Goal: Task Accomplishment & Management: Complete application form

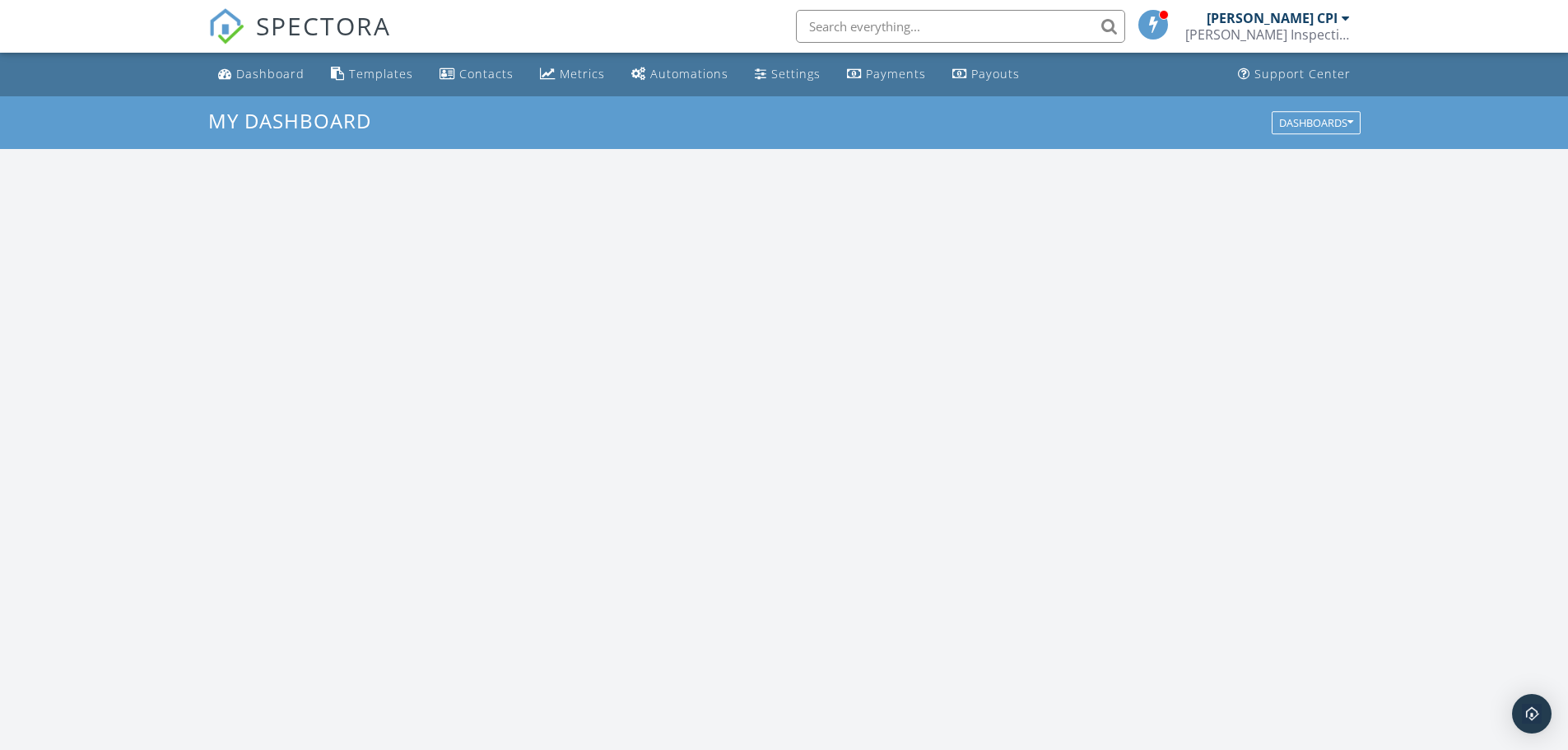
scroll to position [1523, 1593]
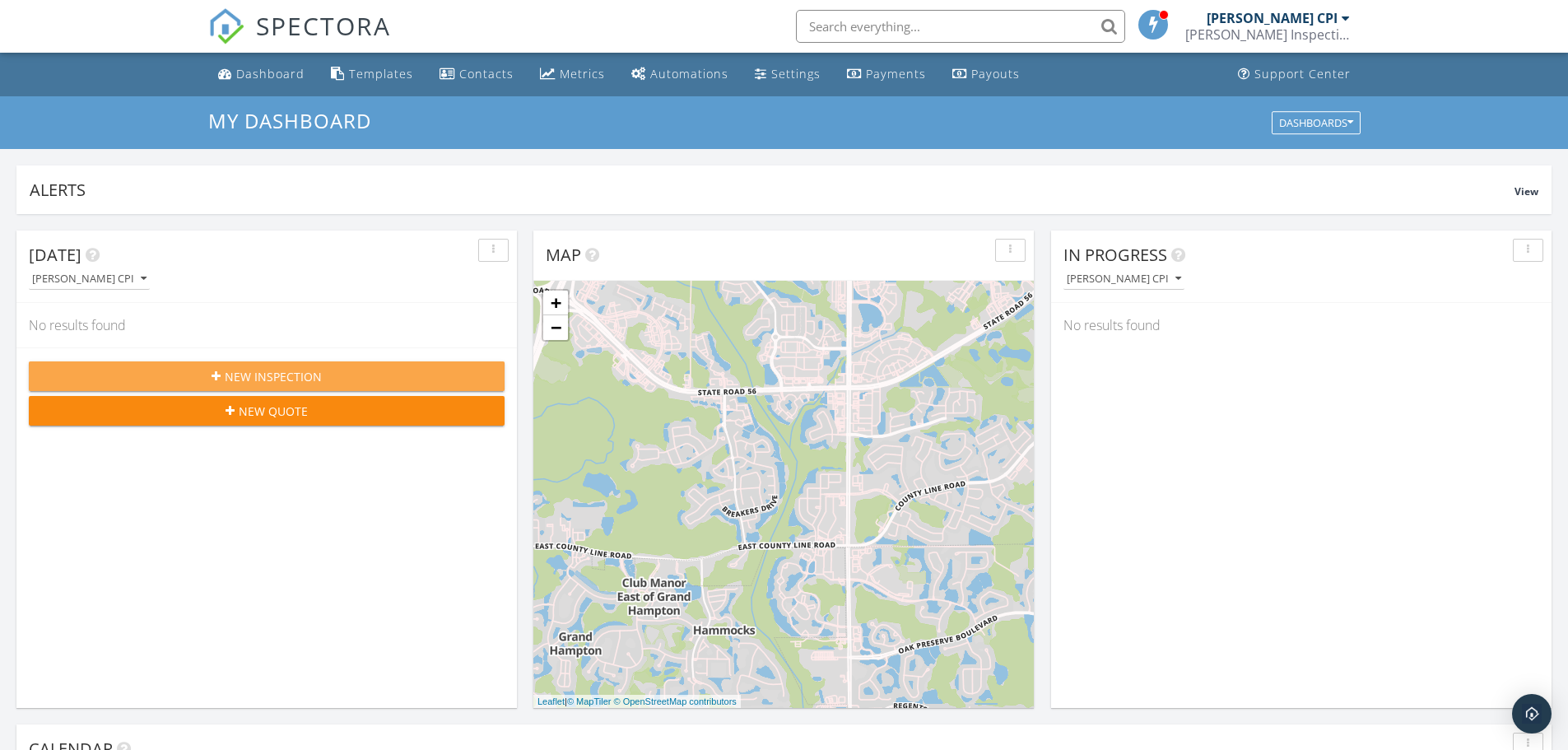
click at [285, 378] on span "New Inspection" at bounding box center [273, 376] width 97 height 17
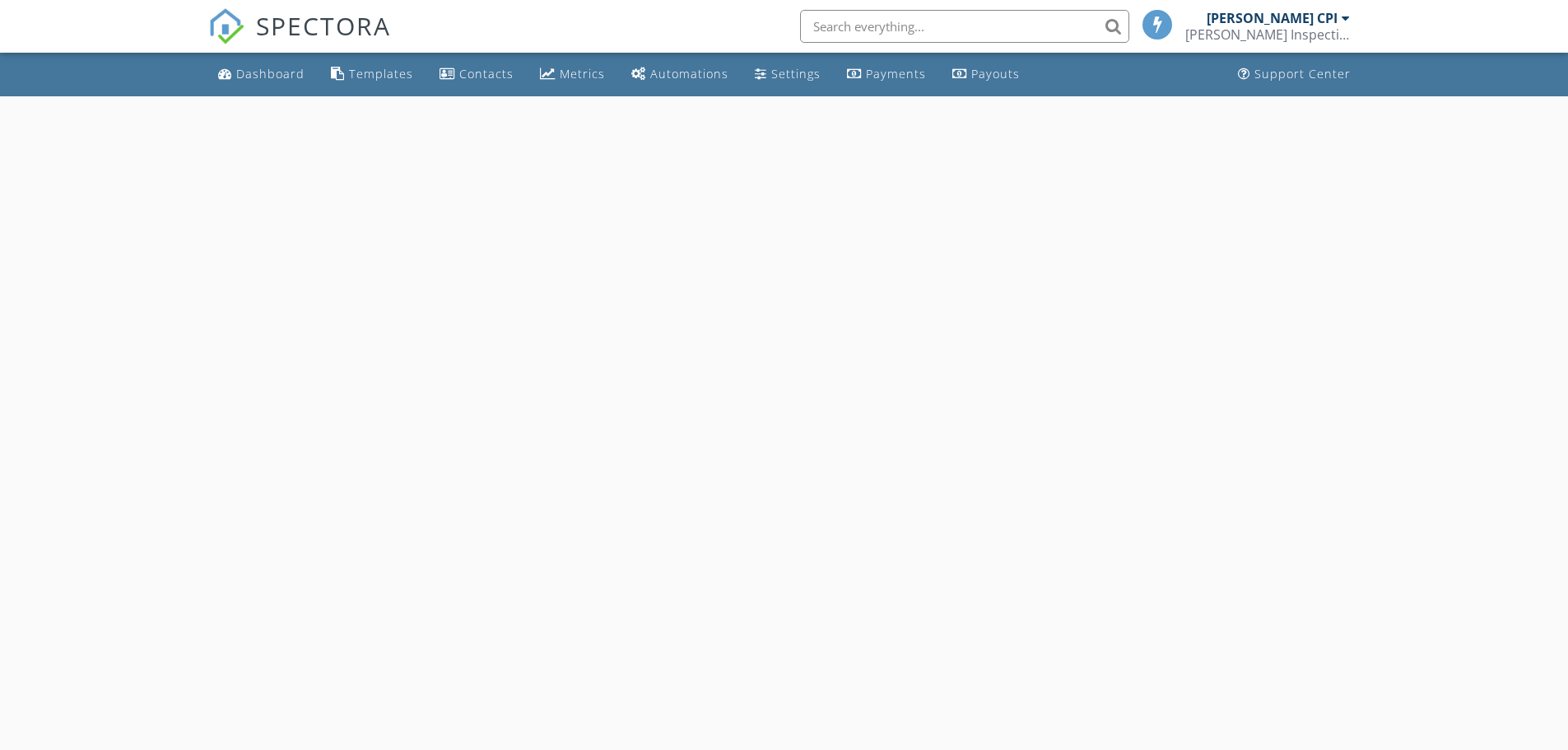
select select "8"
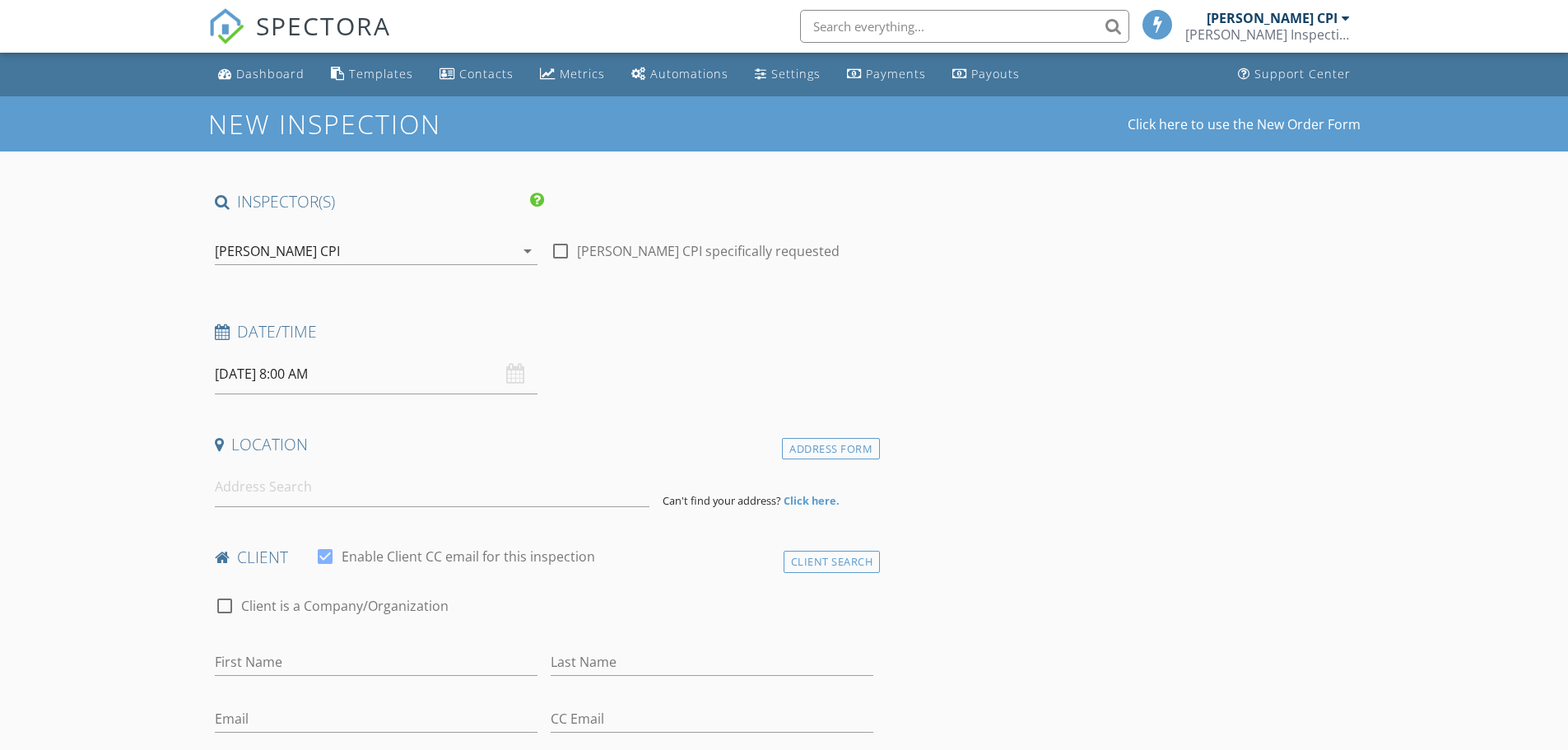
click at [562, 250] on div at bounding box center [560, 251] width 28 height 28
checkbox input "true"
click at [441, 374] on input "[DATE] 8:00 AM" at bounding box center [376, 374] width 323 height 41
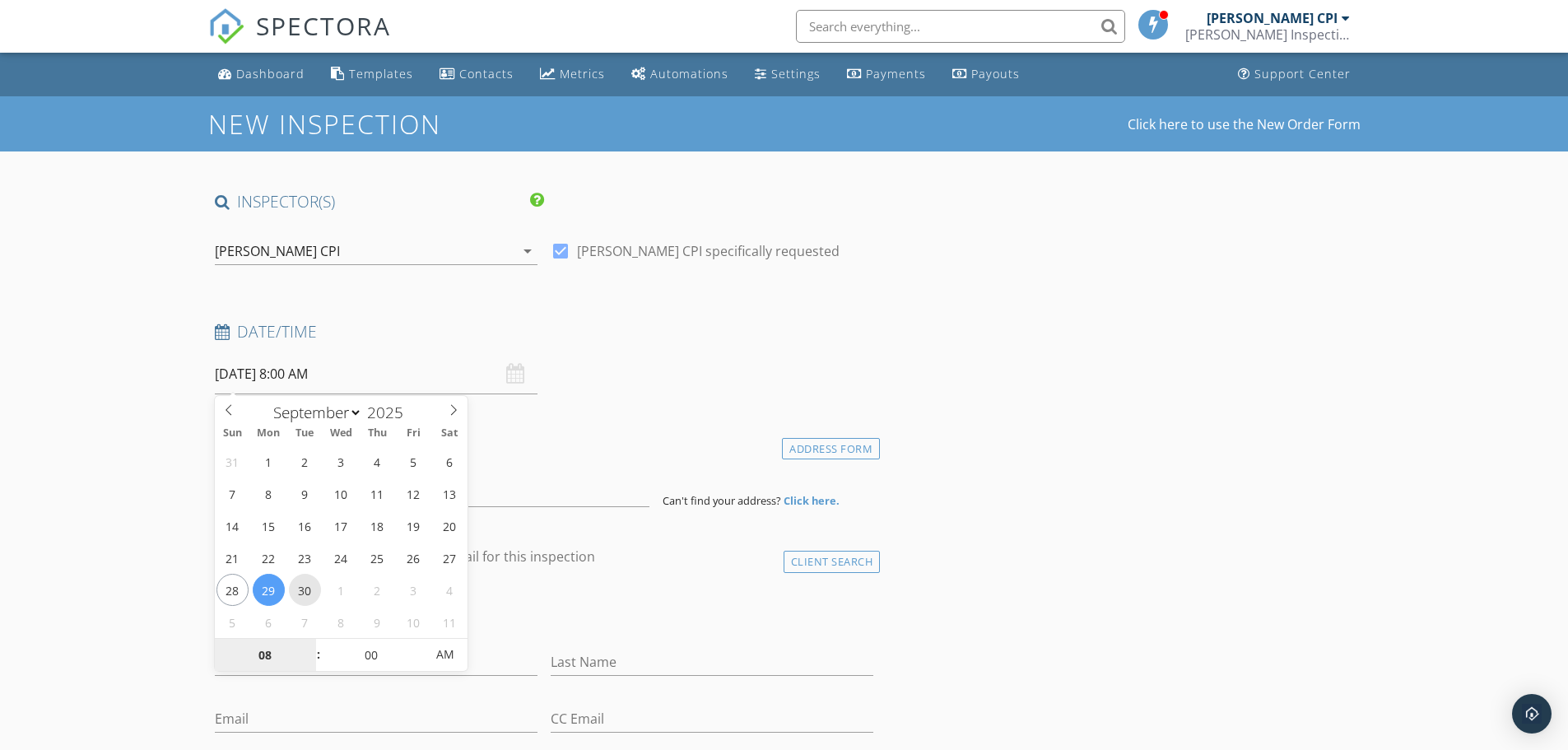
type input "[DATE] 8:00 AM"
type input "09"
type input "[DATE] 9:00 AM"
click at [308, 644] on span at bounding box center [310, 646] width 11 height 16
type input "10"
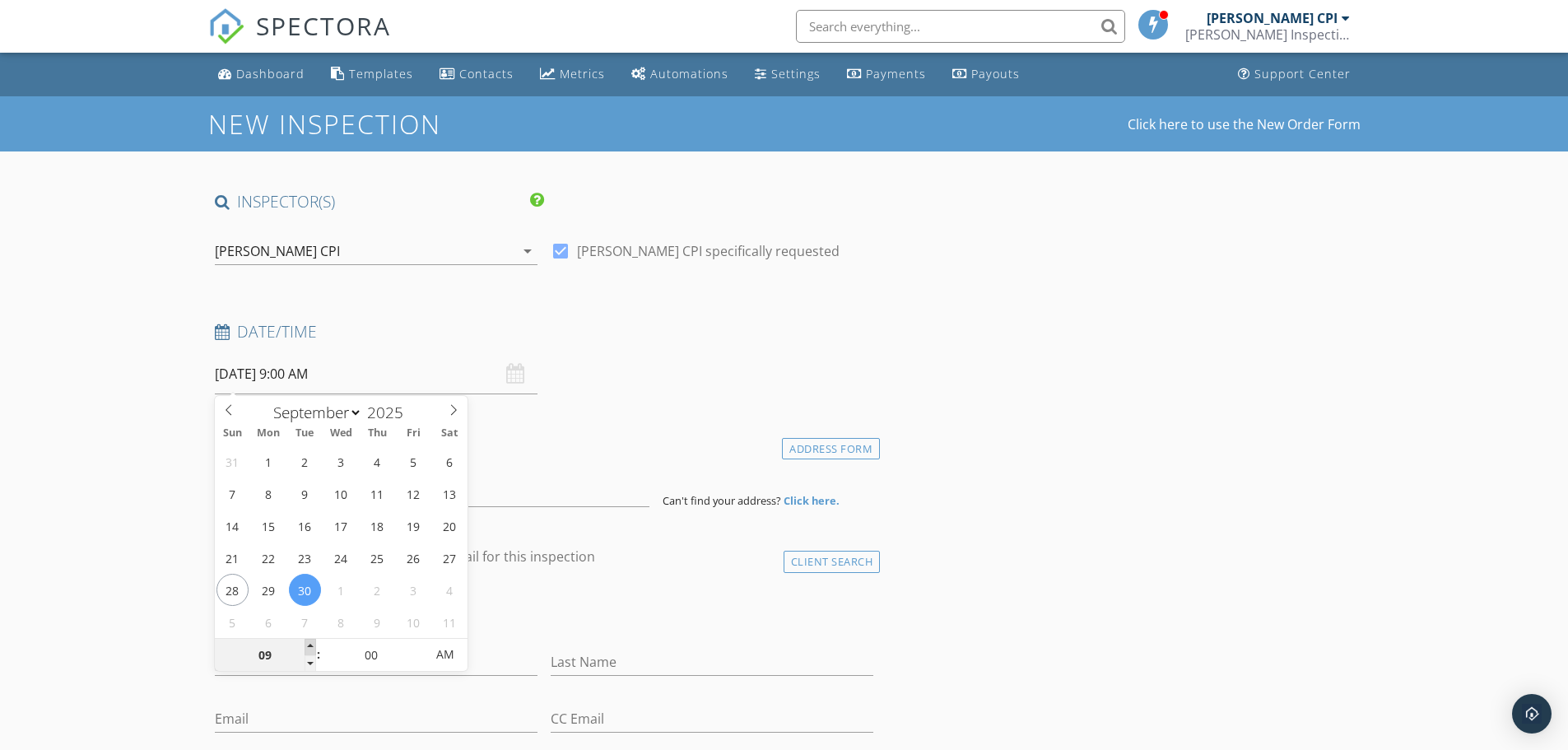
type input "[DATE] 10:00 AM"
click at [309, 644] on span at bounding box center [310, 646] width 11 height 16
click at [560, 493] on input at bounding box center [432, 486] width 434 height 41
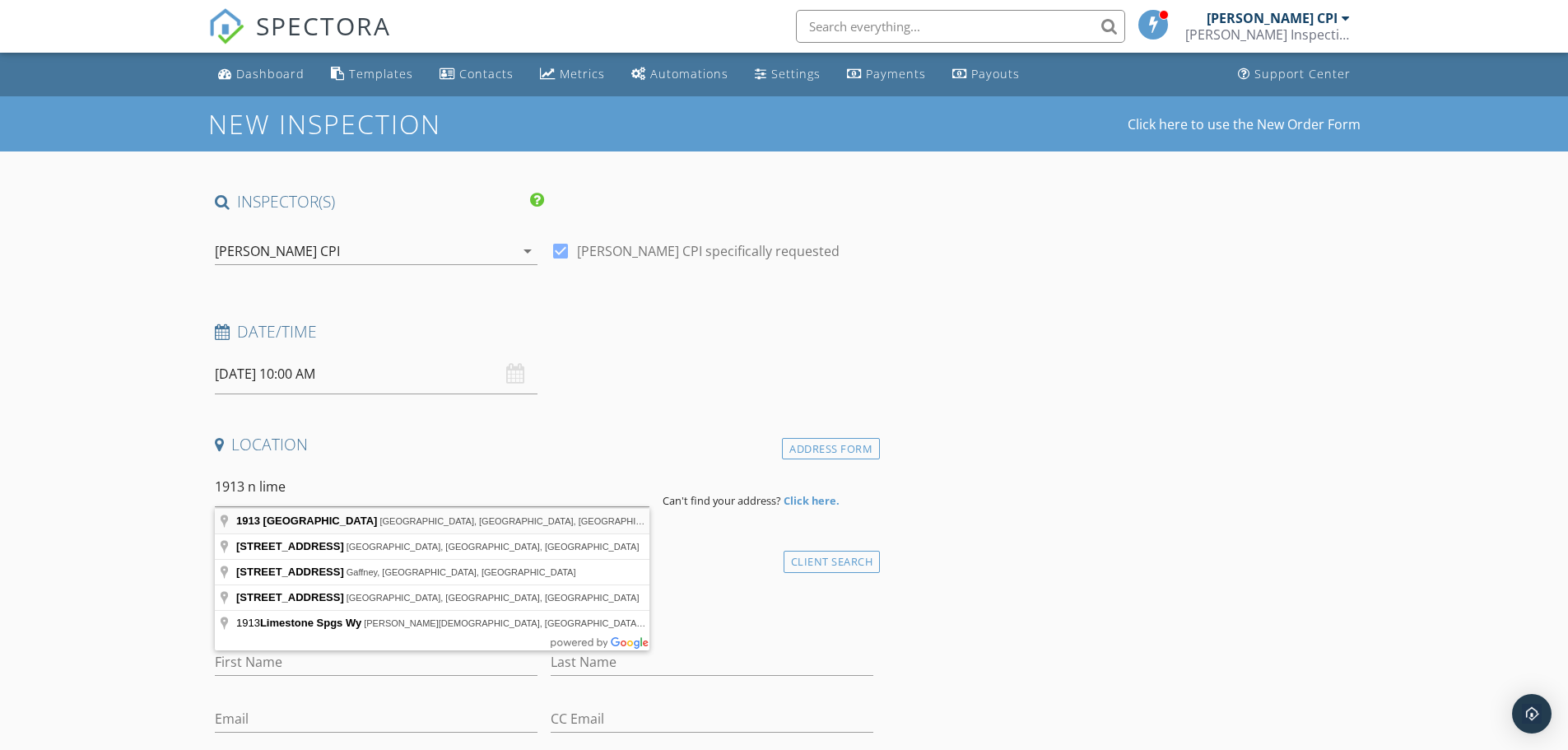
type input "[STREET_ADDRESS]"
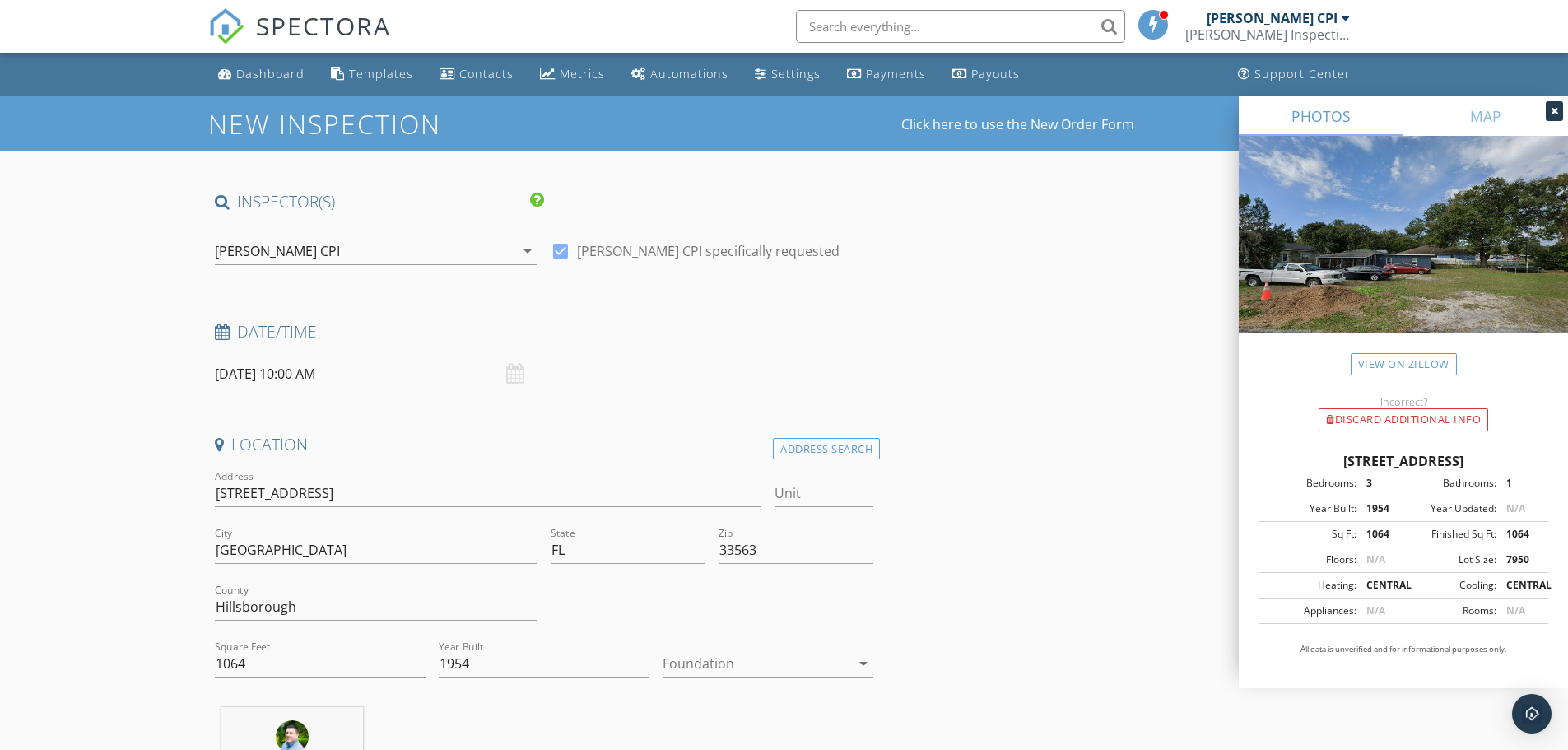
click at [722, 658] on div at bounding box center [756, 663] width 187 height 26
click at [723, 675] on div "Slab" at bounding box center [768, 680] width 185 height 20
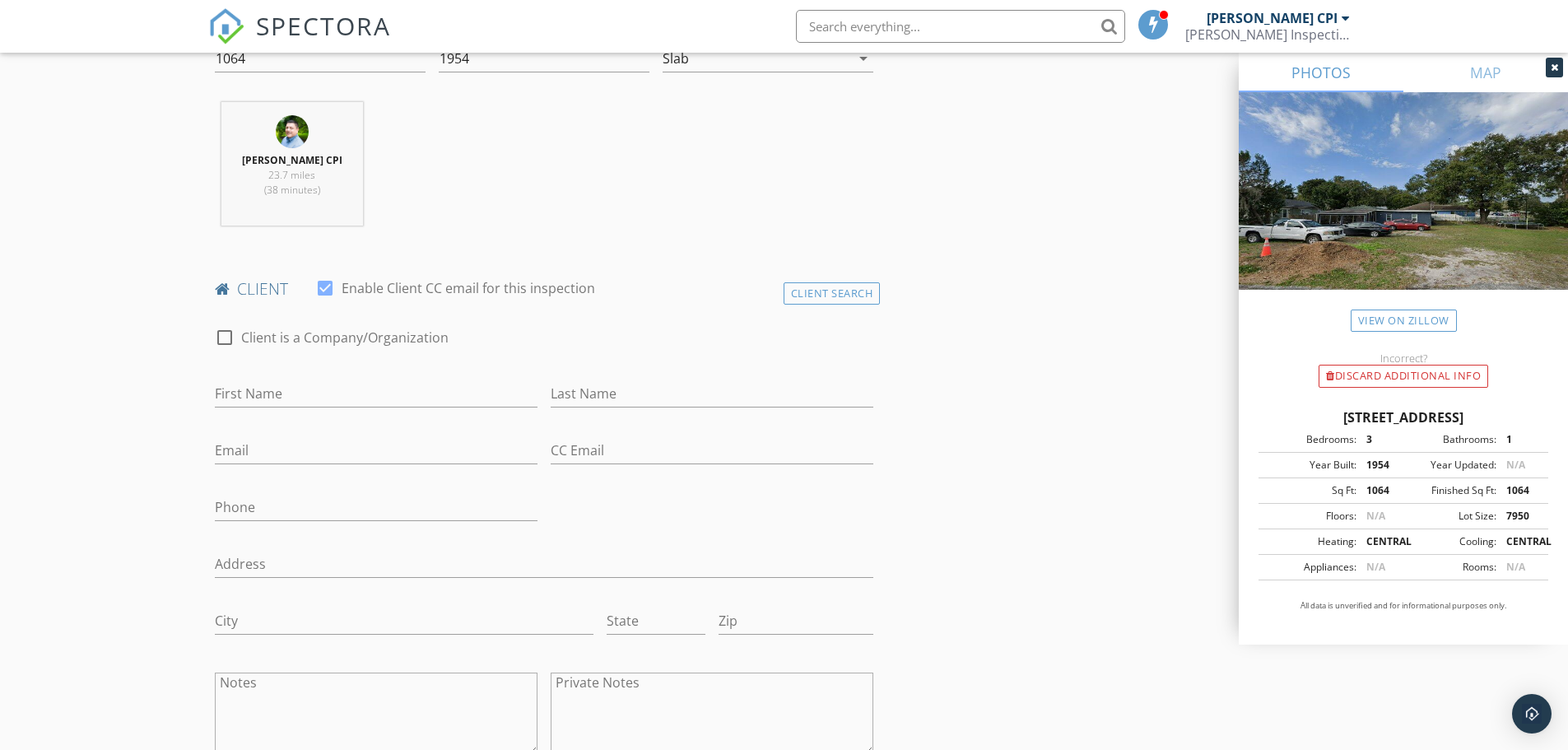
scroll to position [740, 0]
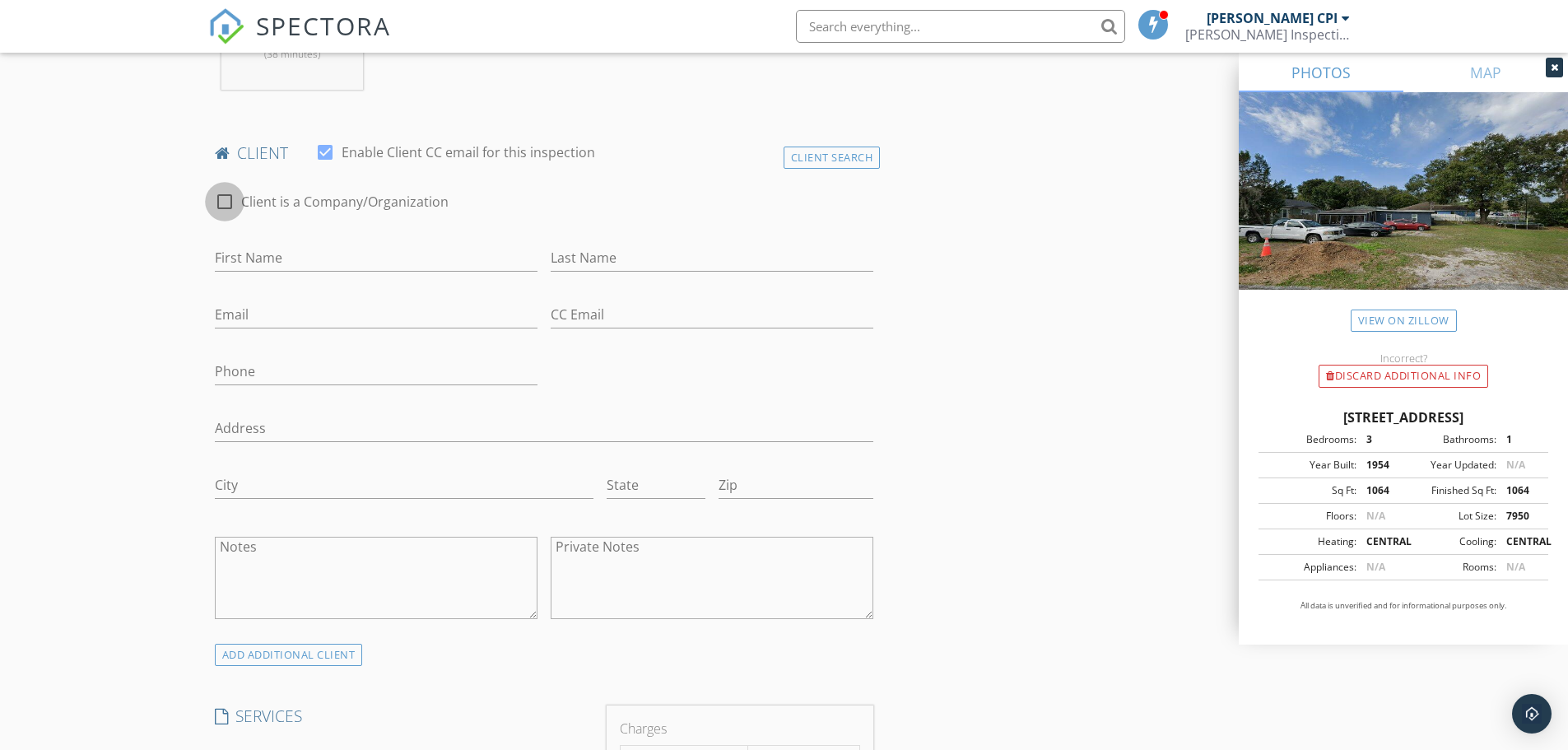
click at [223, 201] on div at bounding box center [225, 201] width 28 height 28
checkbox input "true"
click at [264, 258] on input "Enable Client CC email for this inspection" at bounding box center [545, 258] width 659 height 27
type input "e"
click at [813, 161] on div "Client Search" at bounding box center [832, 158] width 97 height 23
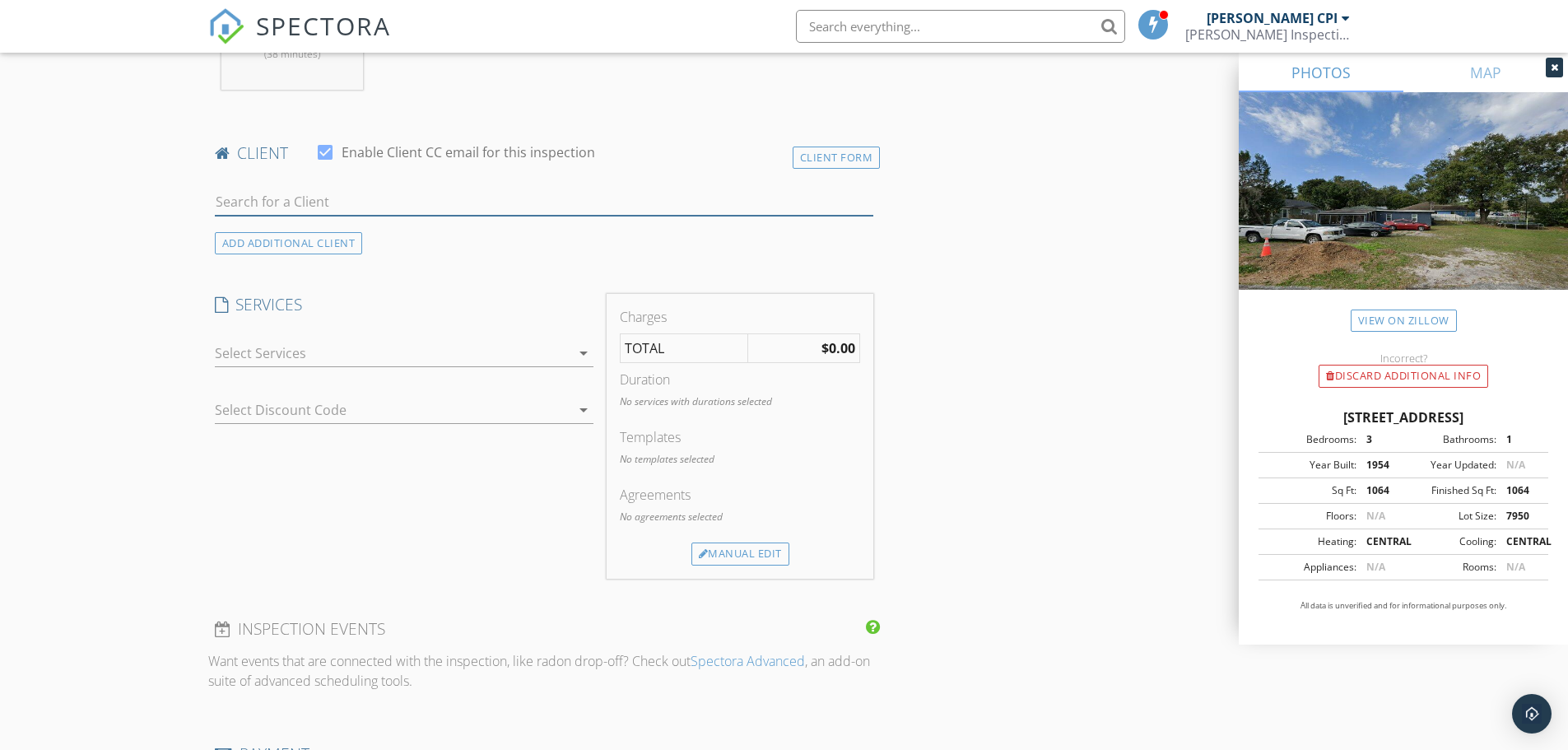
click at [387, 202] on input "text" at bounding box center [545, 201] width 659 height 27
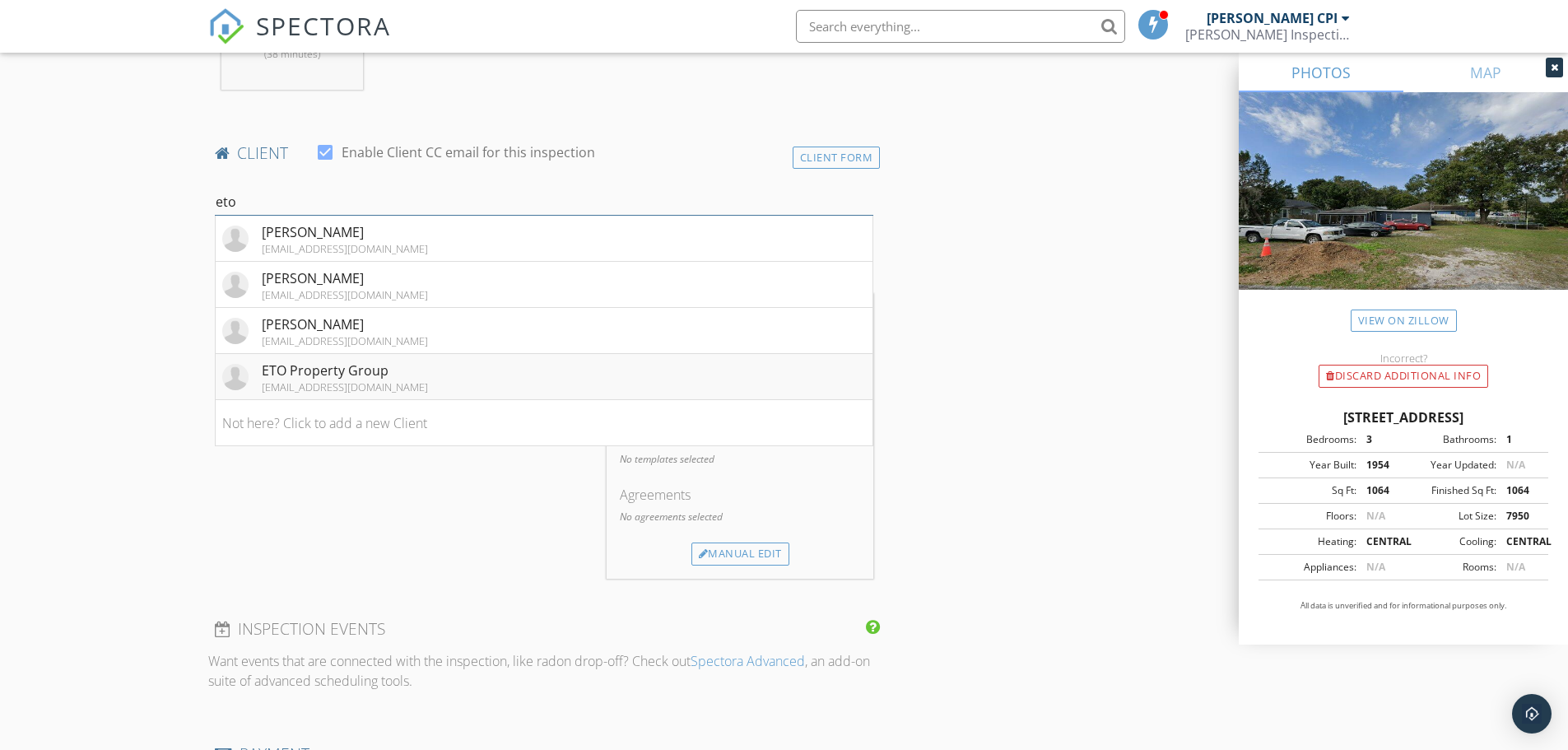
type input "eto"
click at [377, 394] on div "houseflipsbytom@gmail.com" at bounding box center [345, 386] width 167 height 13
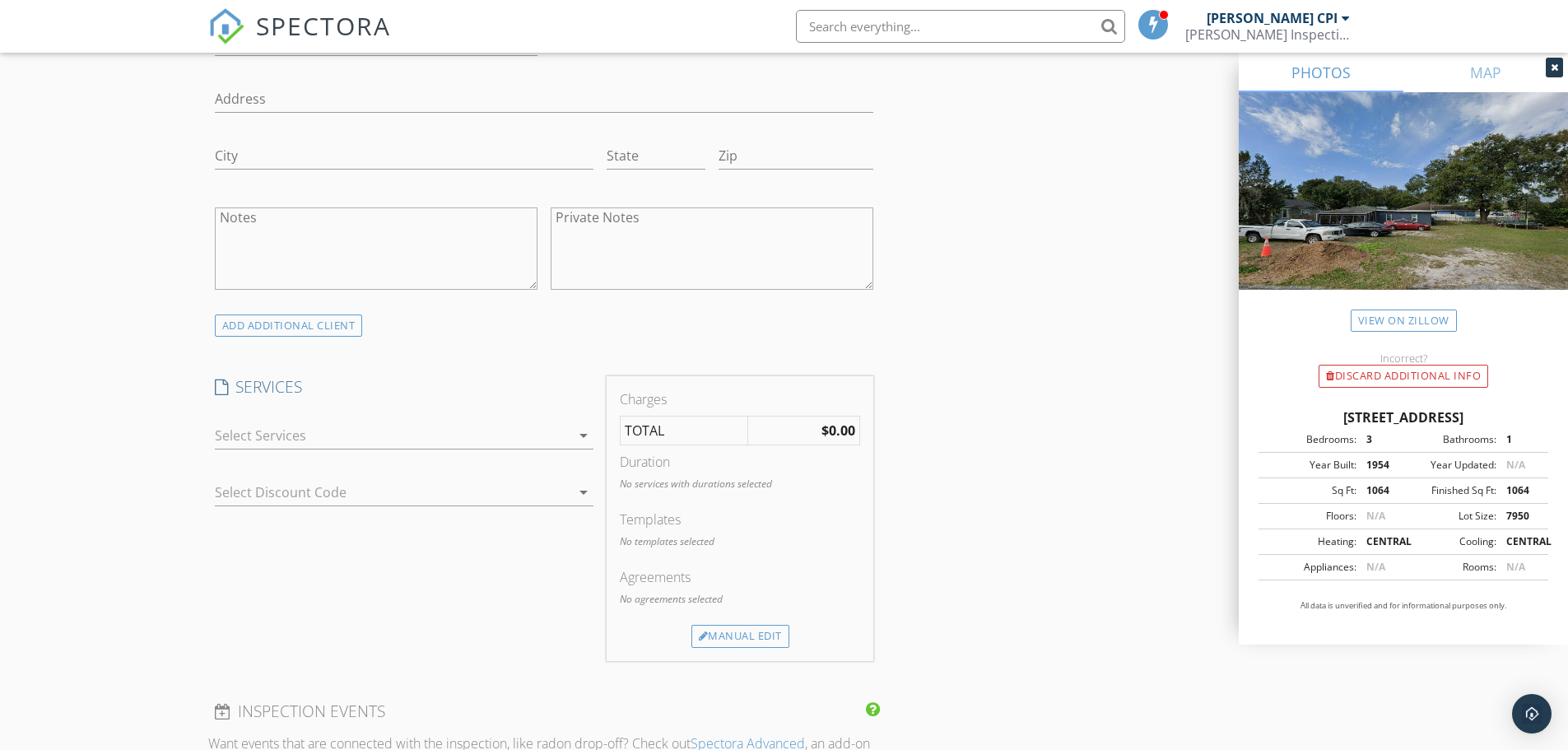
scroll to position [1235, 0]
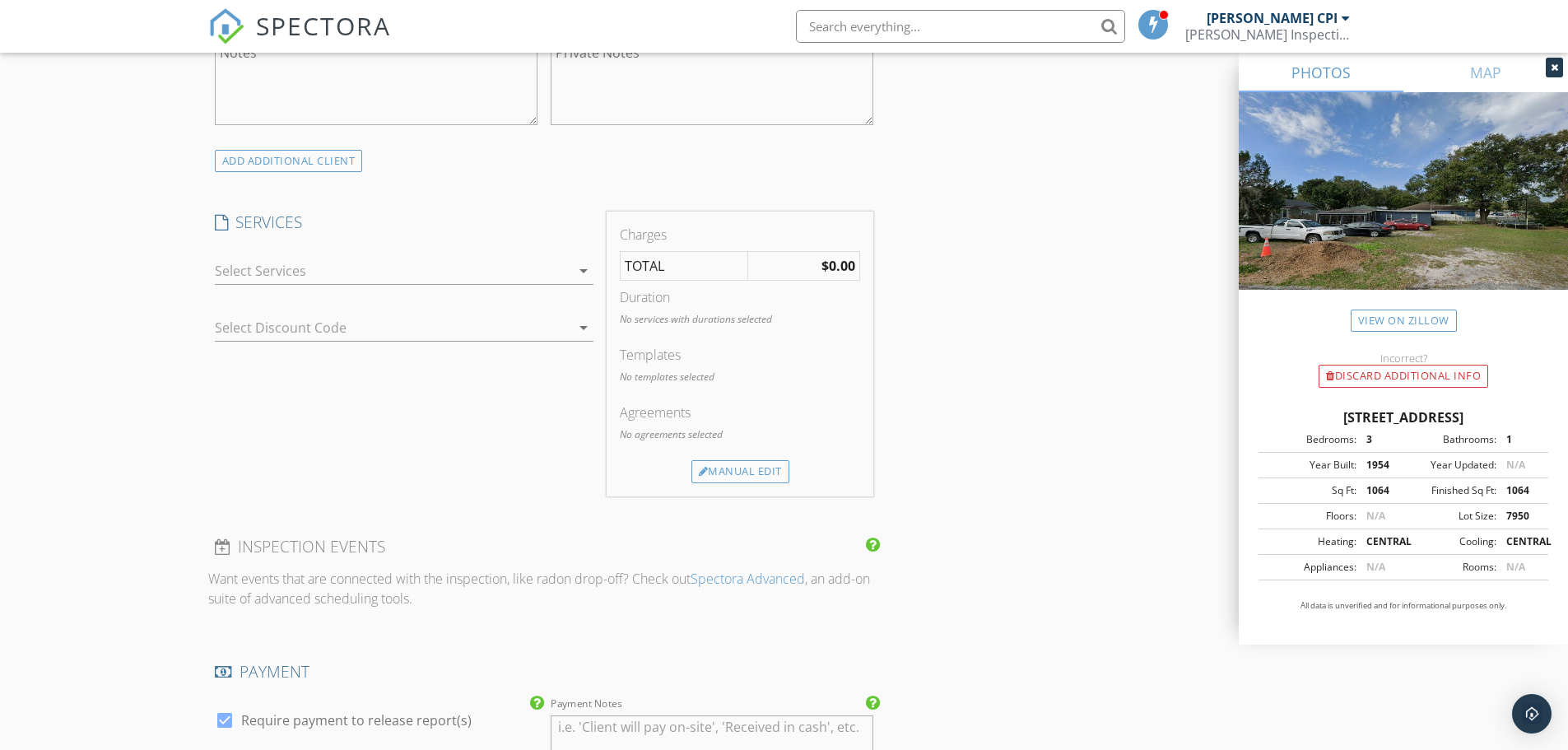
click at [395, 253] on div "check_box_outline_blank Residential Inspection Residential Inspection for Homes…" at bounding box center [404, 275] width 379 height 54
click at [363, 297] on div at bounding box center [404, 296] width 379 height 10
click at [375, 281] on div at bounding box center [393, 271] width 356 height 26
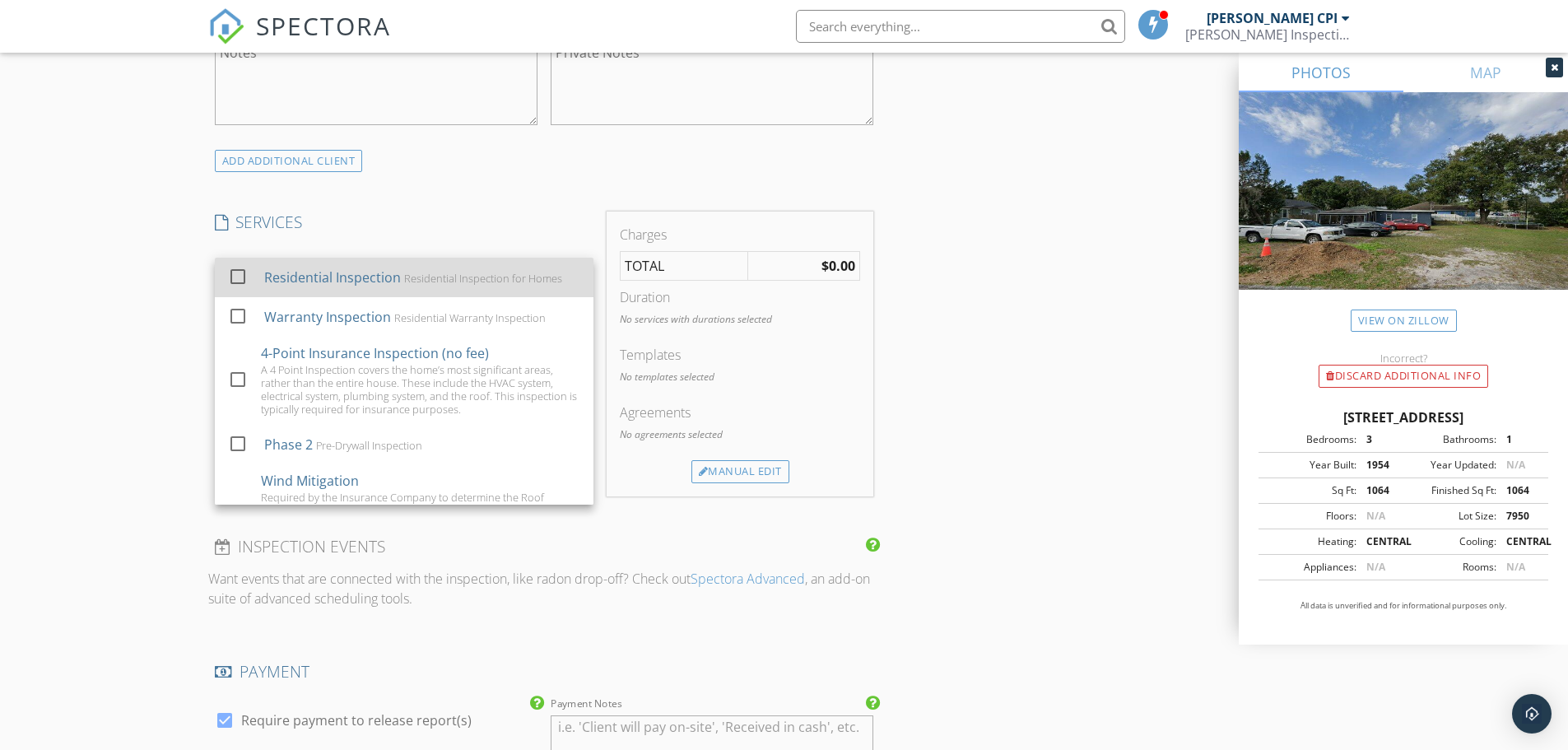
click at [382, 281] on div "Residential Inspection" at bounding box center [332, 277] width 137 height 20
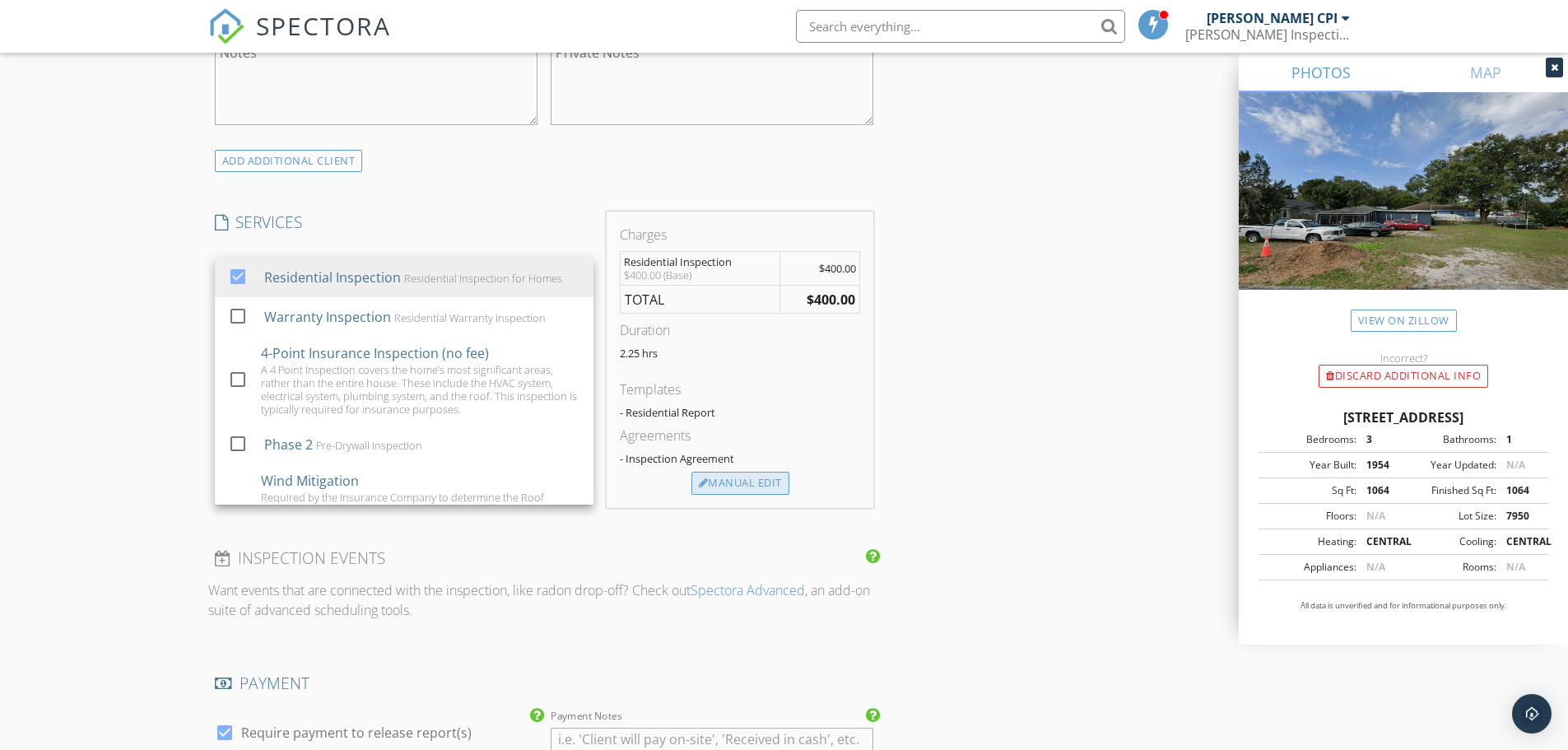
click at [727, 492] on div "Manual Edit" at bounding box center [740, 483] width 98 height 23
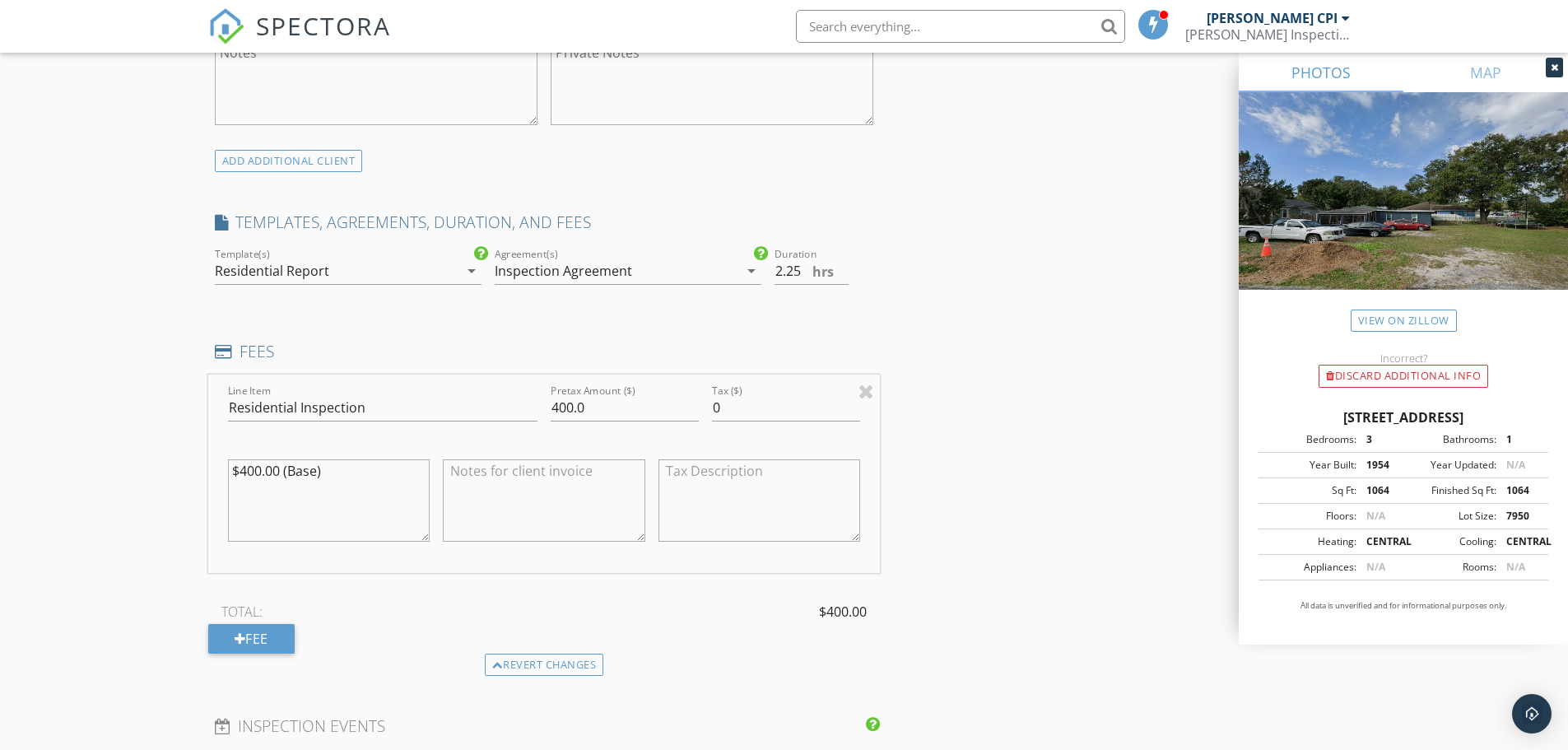
click at [345, 463] on textarea "$400.00 (Base)" at bounding box center [329, 500] width 202 height 82
type textarea "$400.00 (Base) -$100 Discount"
click at [557, 403] on input "400.0" at bounding box center [624, 408] width 148 height 27
type input "300.0"
click at [526, 474] on textarea at bounding box center [544, 500] width 202 height 82
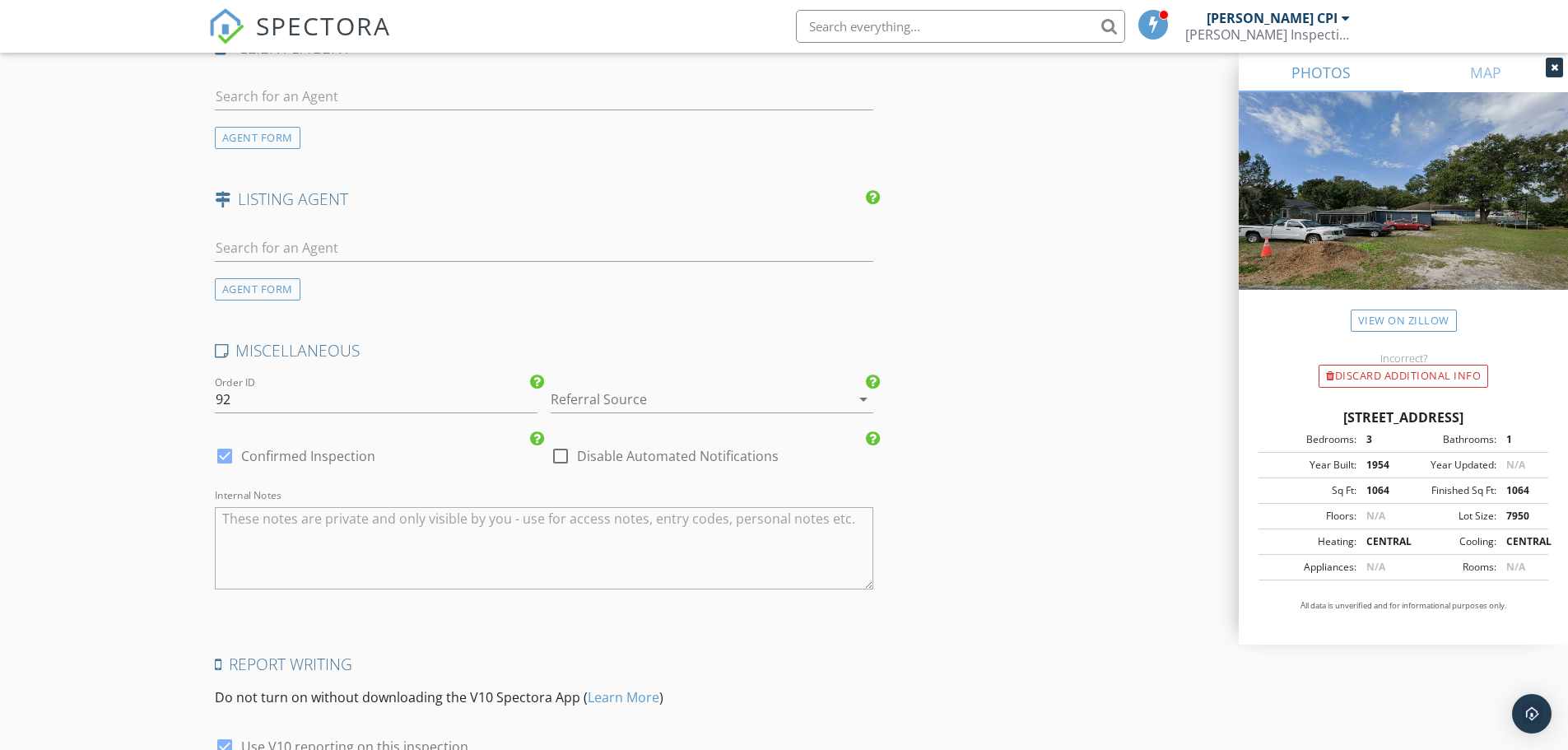
scroll to position [2304, 0]
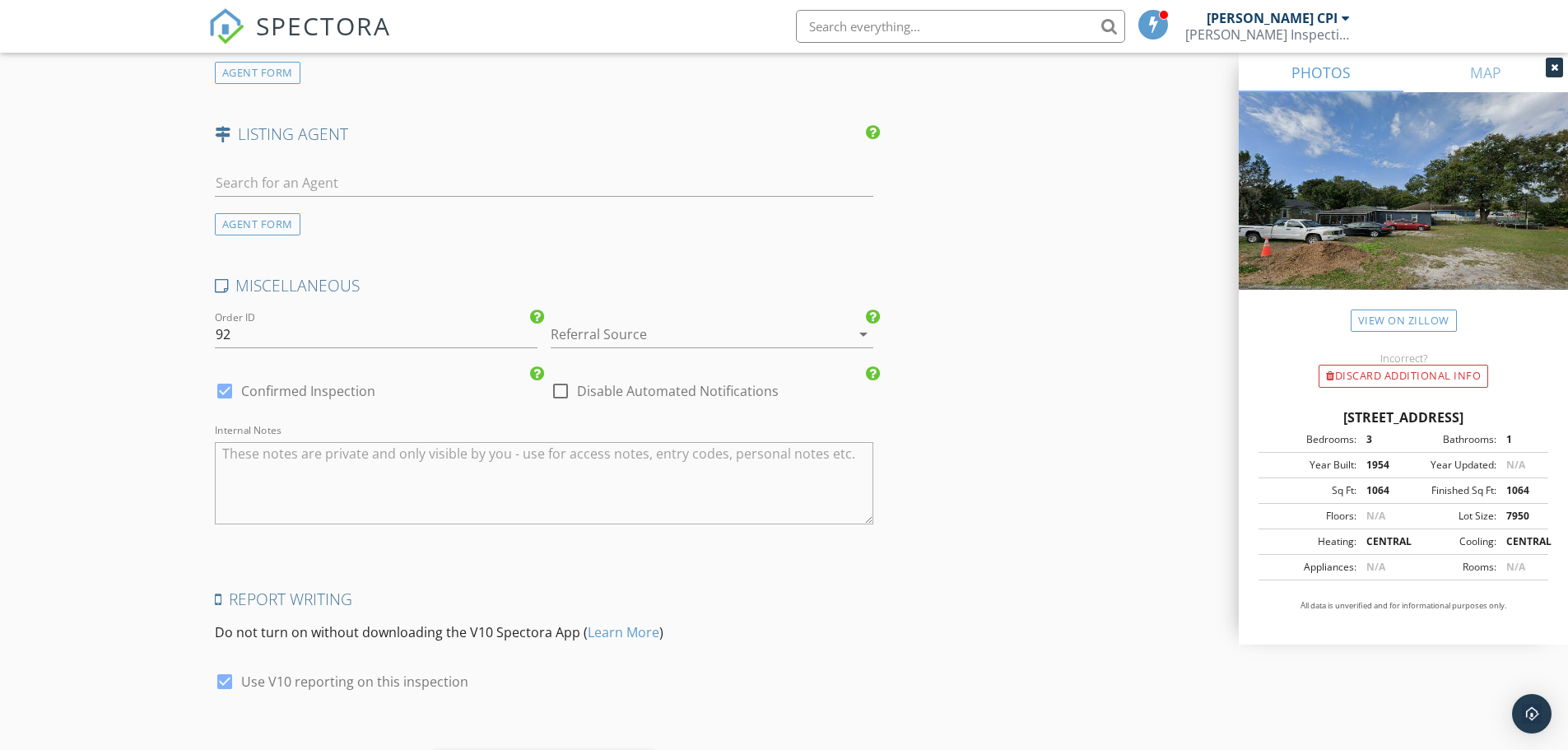
type textarea "-$100 Discount (return customer discount)"
click at [644, 339] on div at bounding box center [689, 334] width 277 height 26
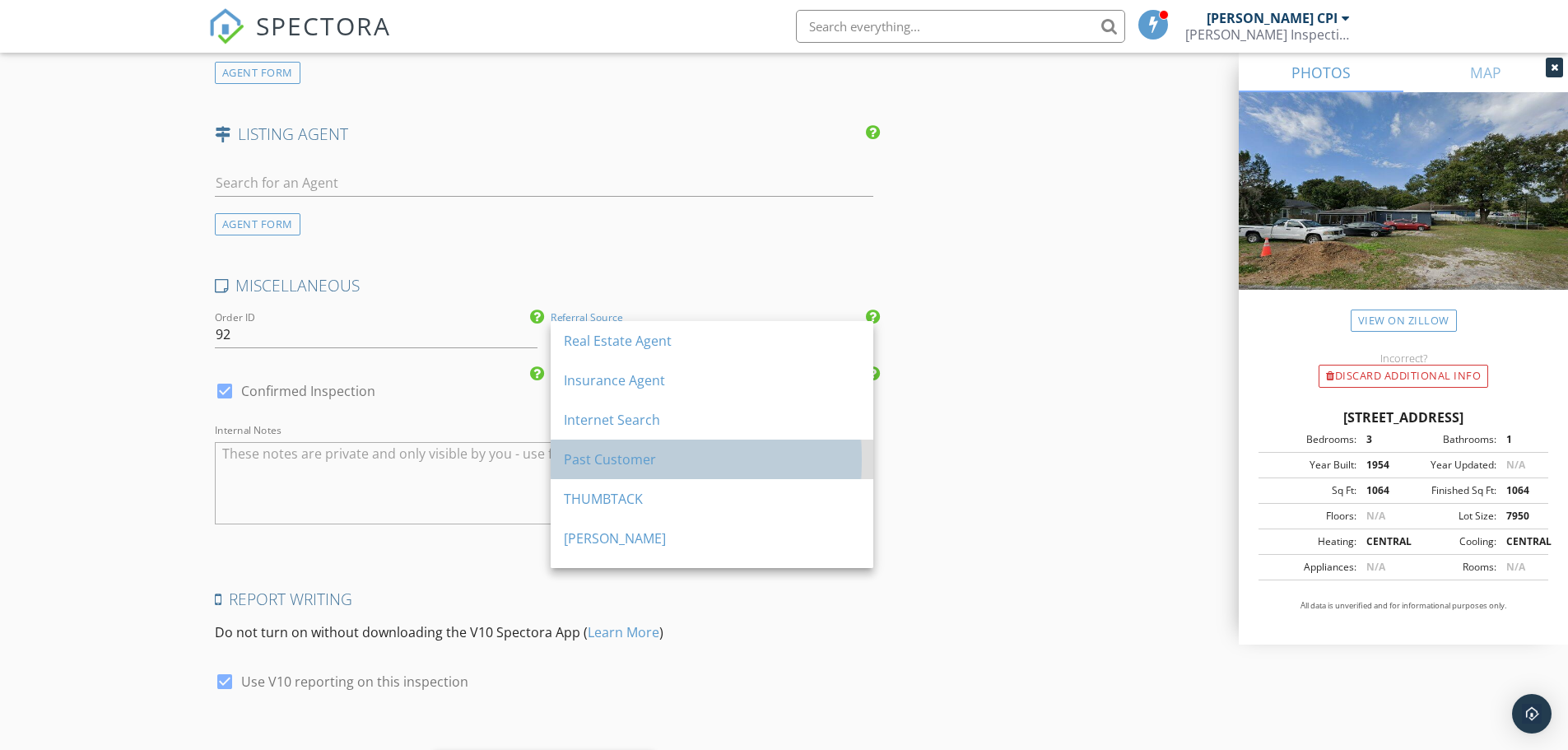
click at [638, 447] on div "Past Customer" at bounding box center [712, 460] width 297 height 40
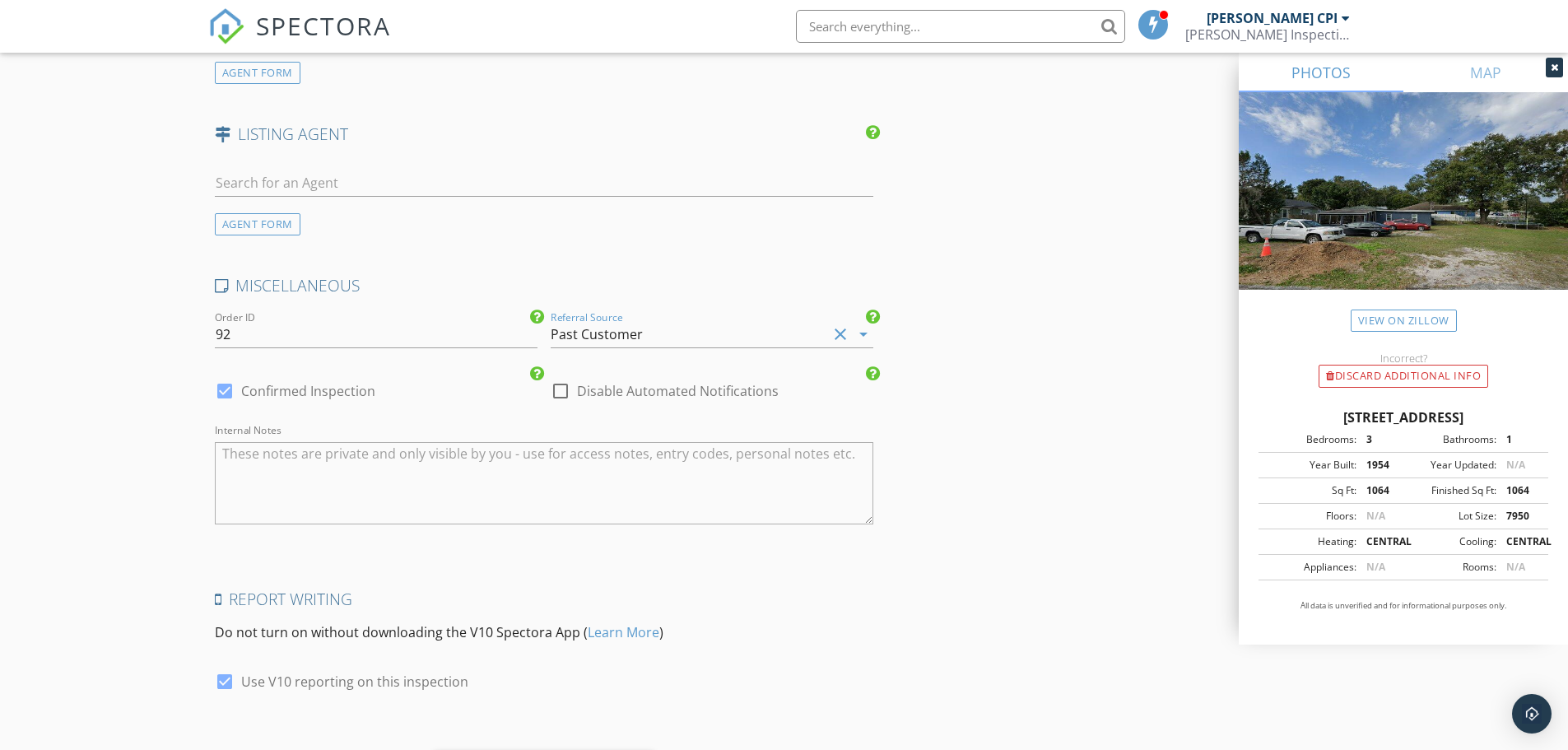
drag, startPoint x: 1051, startPoint y: 562, endPoint x: 1038, endPoint y: 567, distance: 13.9
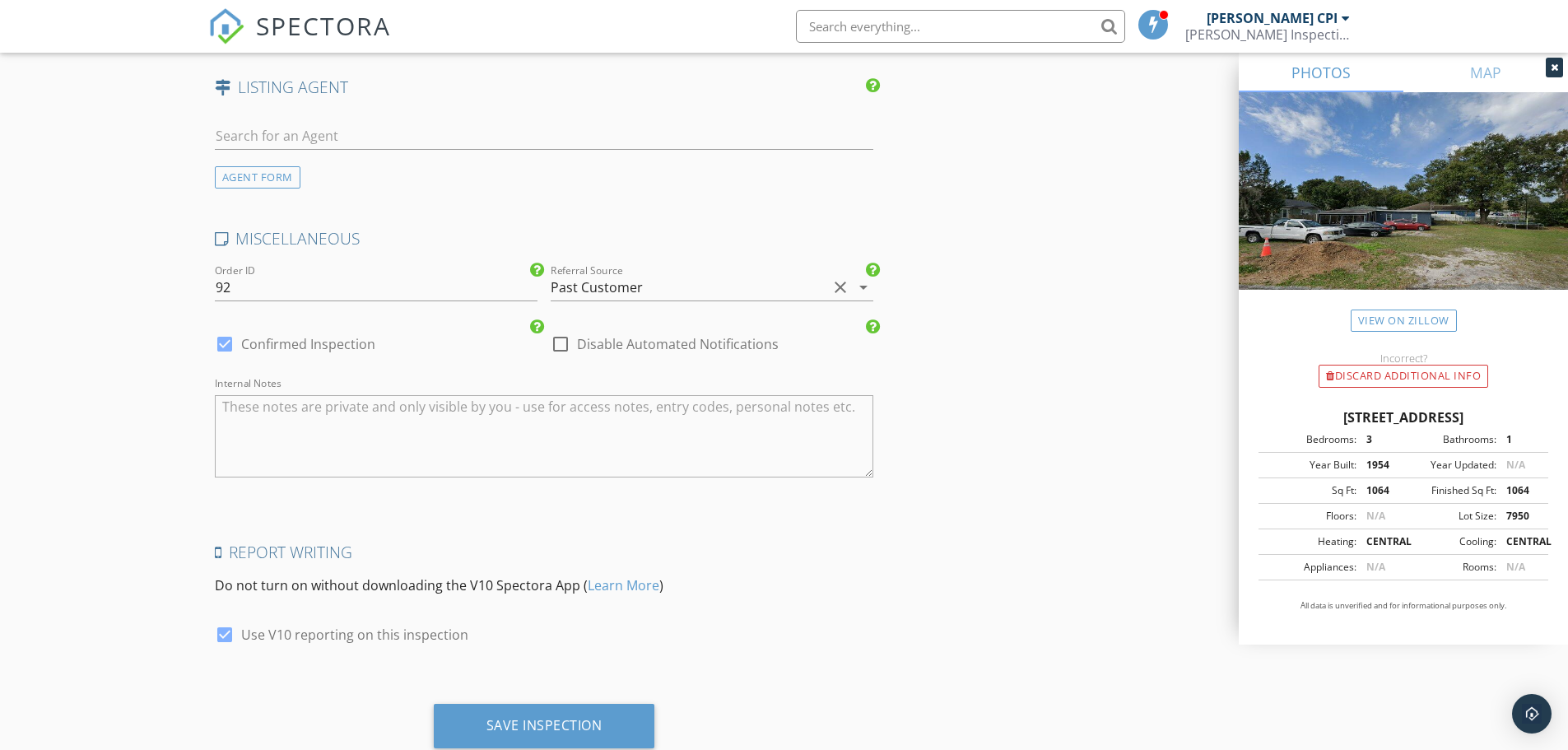
scroll to position [2401, 0]
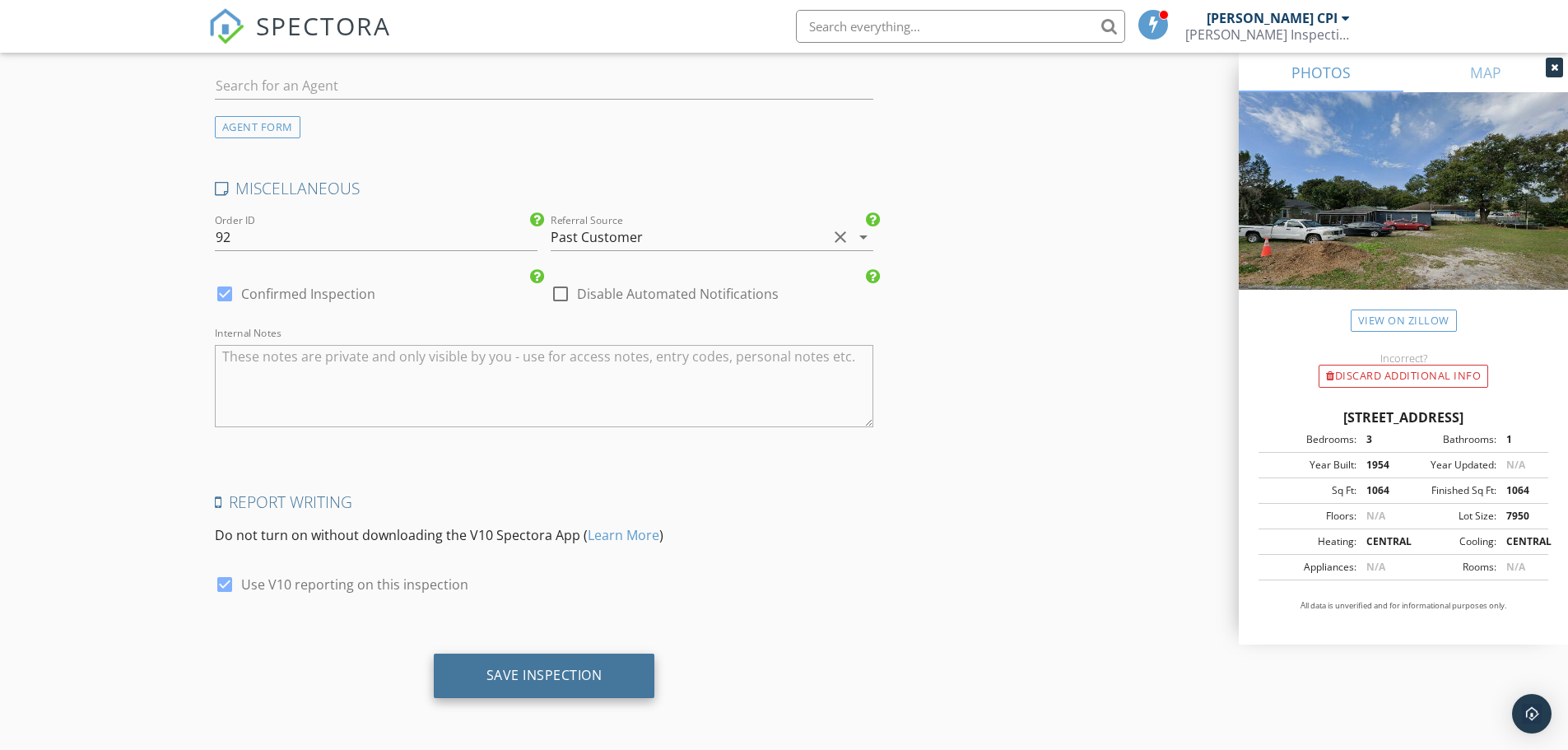
click at [546, 669] on div "Save Inspection" at bounding box center [545, 675] width 116 height 16
